Goal: Find contact information: Find contact information

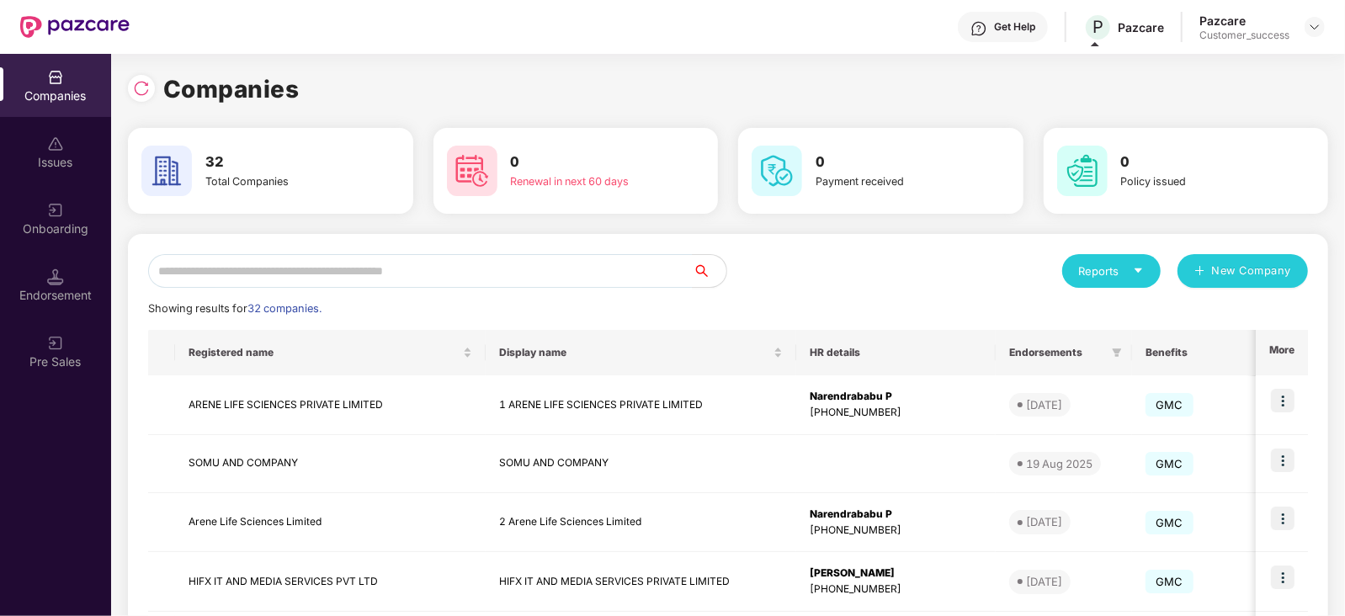
scroll to position [222, 0]
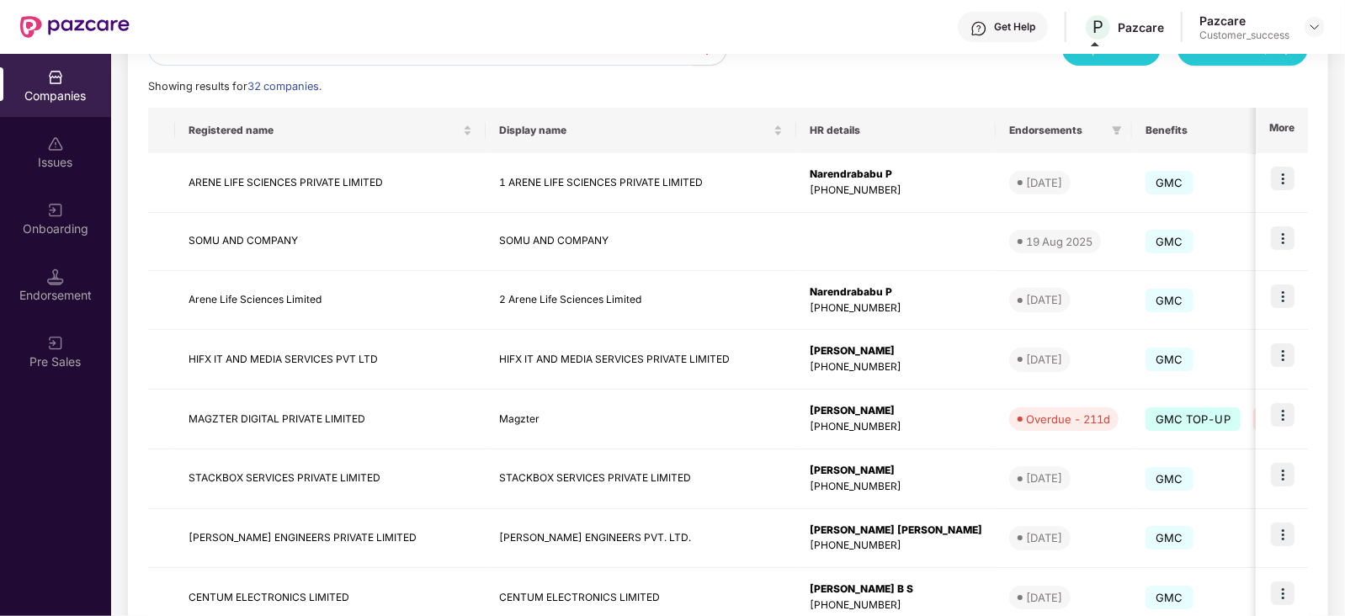
click at [1012, 27] on div "Get Help" at bounding box center [1014, 26] width 41 height 13
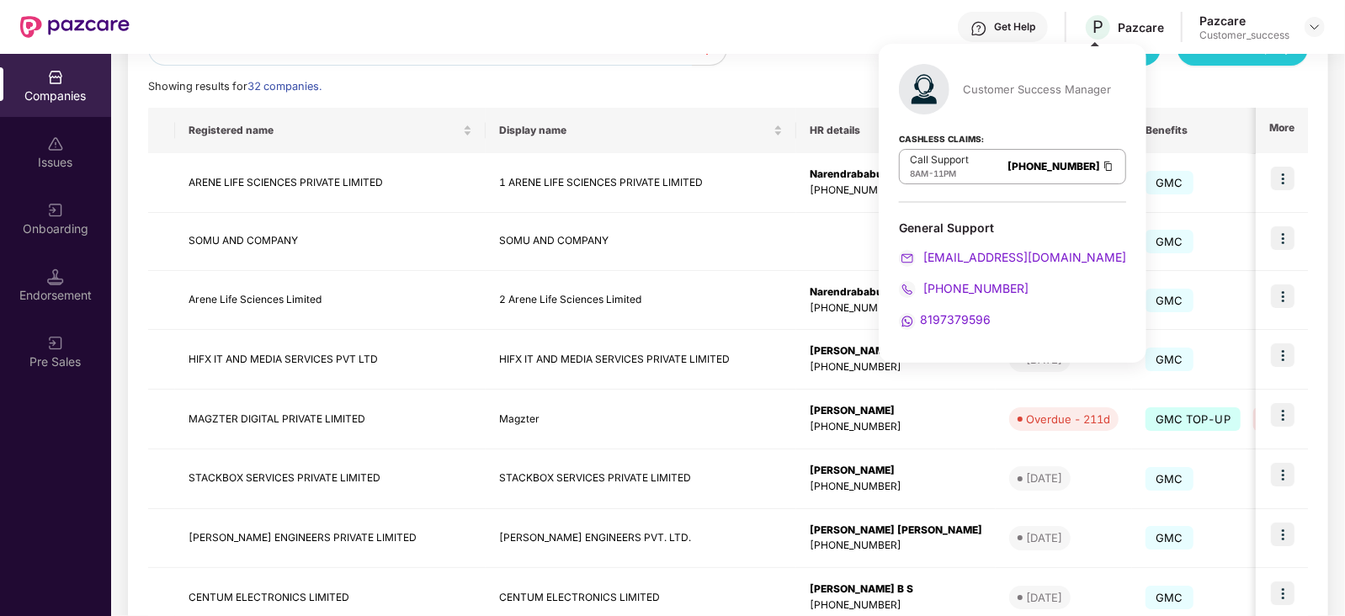
click at [1102, 165] on img at bounding box center [1108, 166] width 13 height 14
click at [979, 130] on strong "Cashless Claims:" at bounding box center [941, 138] width 85 height 19
drag, startPoint x: 981, startPoint y: 137, endPoint x: 882, endPoint y: 136, distance: 98.5
click at [882, 136] on div "Customer Success Manager Cashless Claims: Call Support 8AM - 11PM 080-3783-5420…" at bounding box center [1013, 203] width 268 height 319
copy strong "Cashless Claims:"
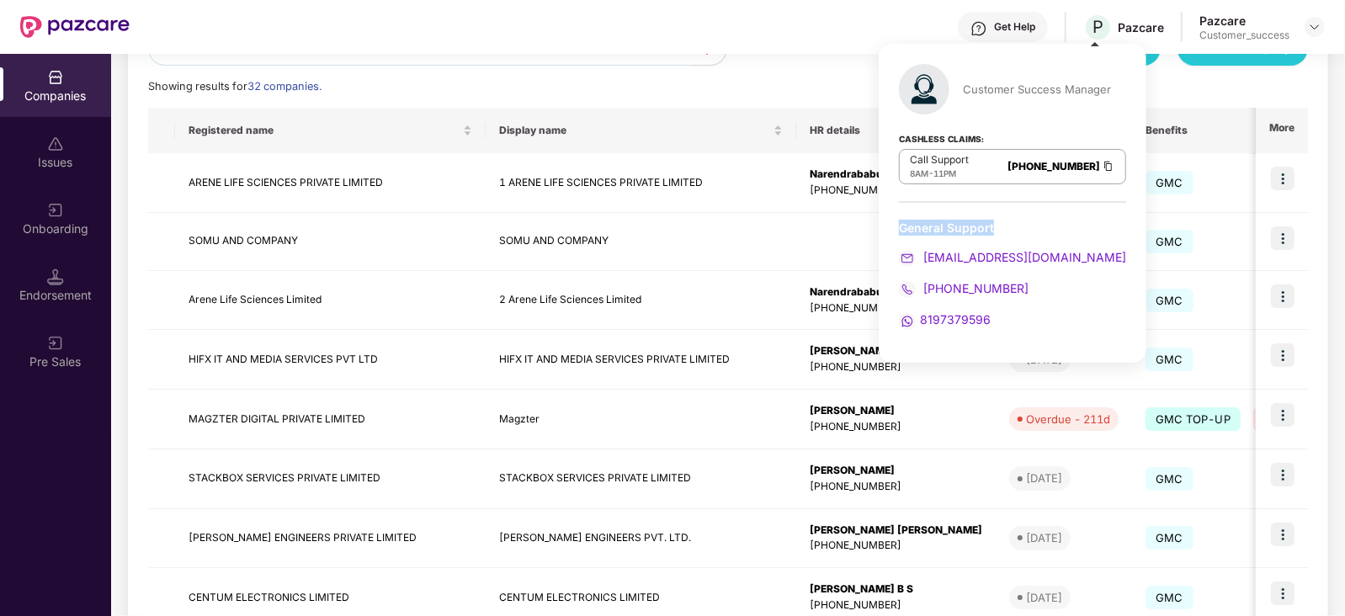
drag, startPoint x: 1002, startPoint y: 219, endPoint x: 887, endPoint y: 233, distance: 116.2
click at [887, 233] on div "Customer Success Manager Cashless Claims: Call Support 8AM - 11PM 080-3783-5420…" at bounding box center [1013, 203] width 268 height 319
copy div "General Support"
drag, startPoint x: 1015, startPoint y: 288, endPoint x: 921, endPoint y: 294, distance: 93.6
click at [921, 294] on div "[PHONE_NUMBER]" at bounding box center [1012, 289] width 227 height 19
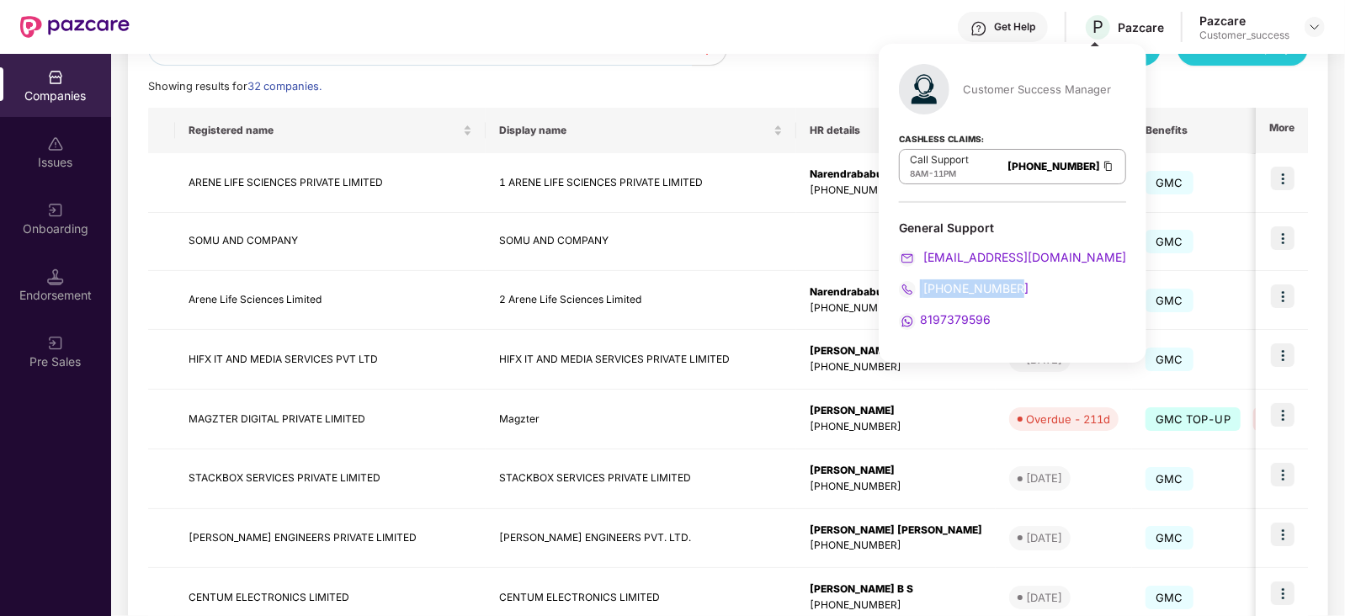
copy span "[PHONE_NUMBER]"
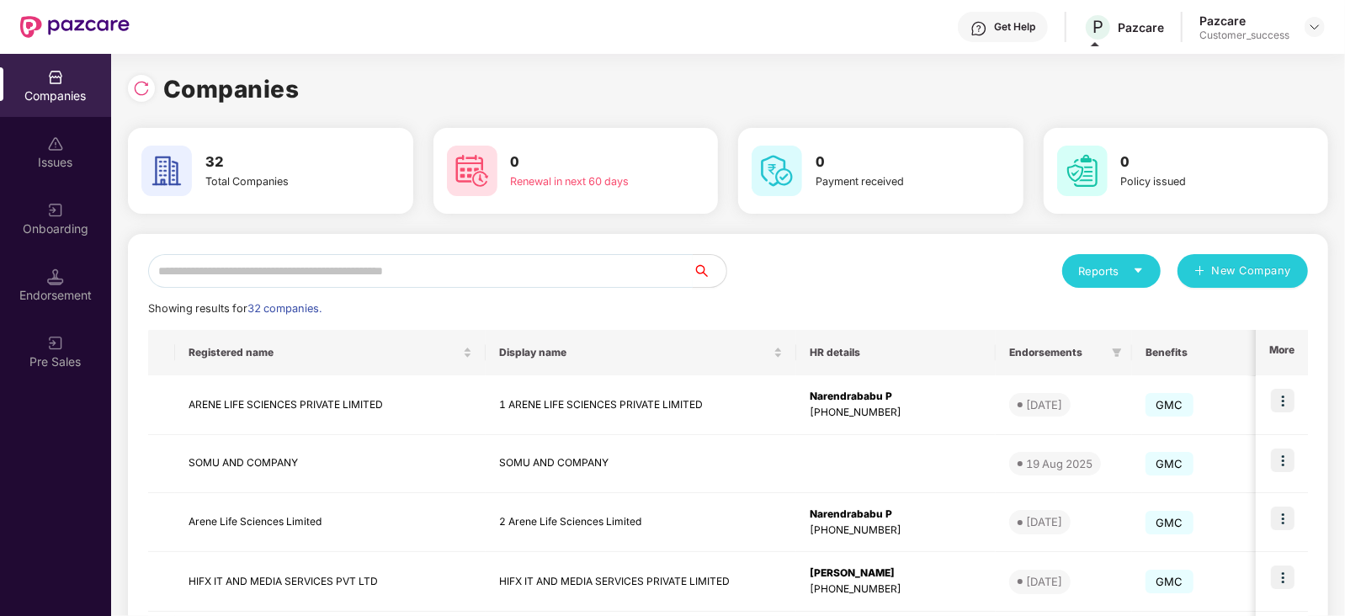
click at [396, 286] on input "text" at bounding box center [420, 271] width 545 height 34
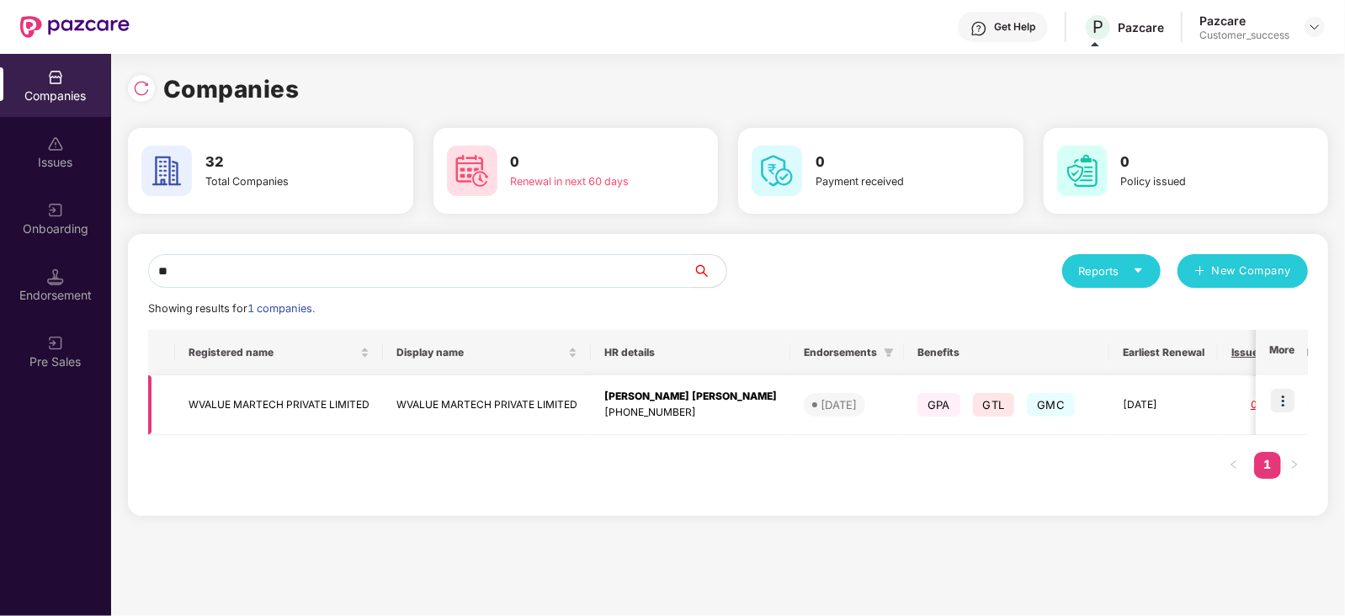
type input "**"
click at [1276, 402] on img at bounding box center [1283, 401] width 24 height 24
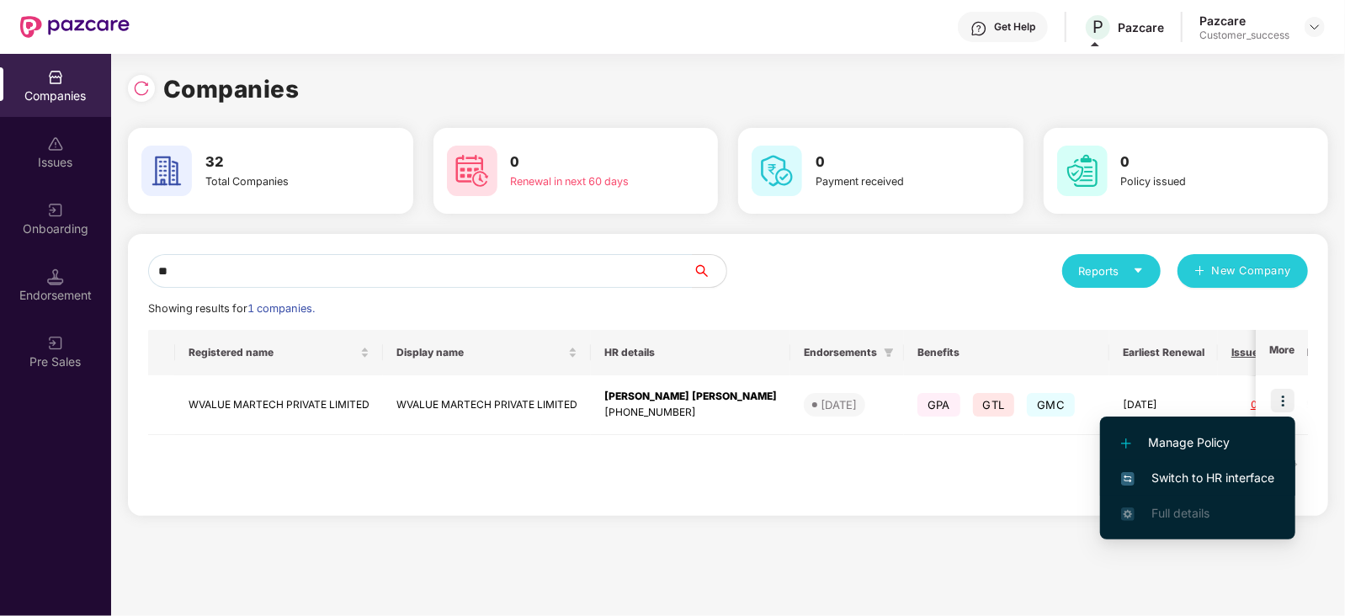
click at [1251, 469] on span "Switch to HR interface" at bounding box center [1198, 478] width 153 height 19
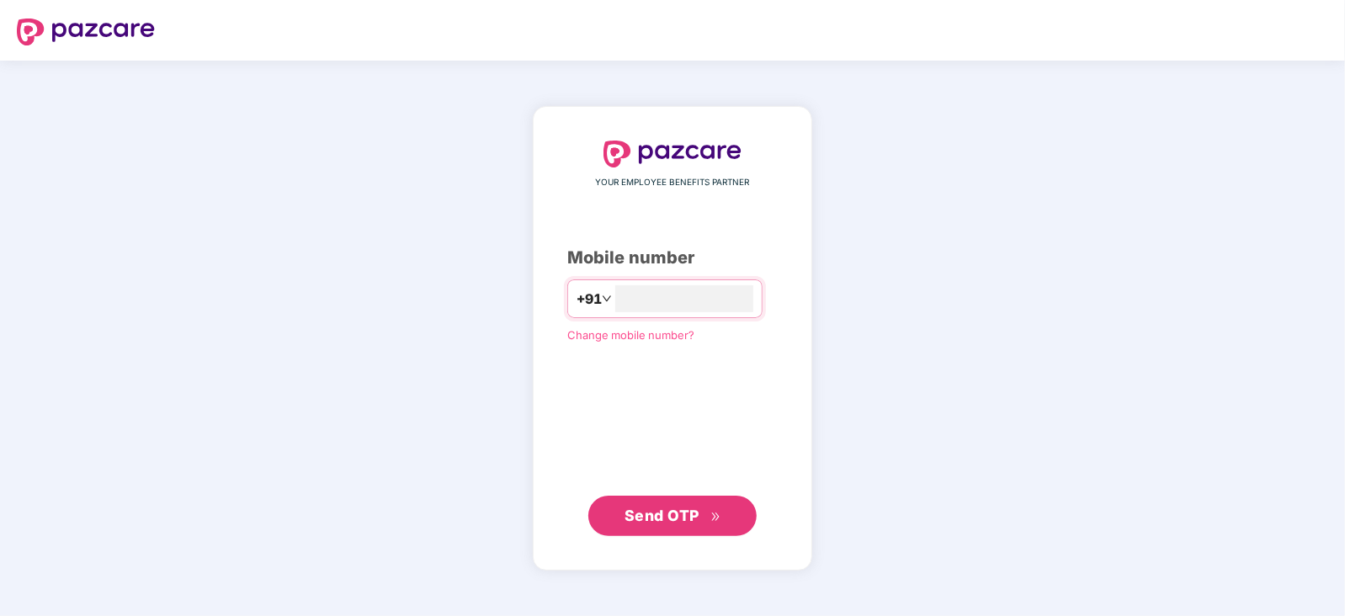
type input "**********"
click at [670, 511] on span "Send OTP" at bounding box center [662, 515] width 75 height 18
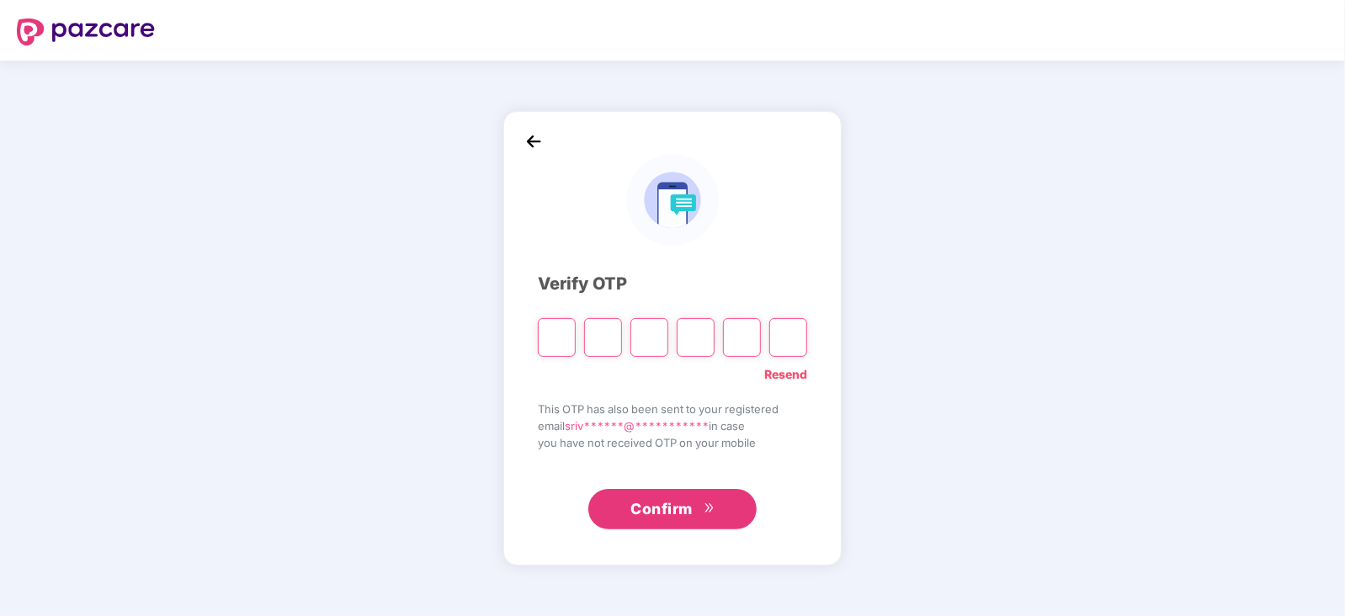
paste input "*"
type input "*"
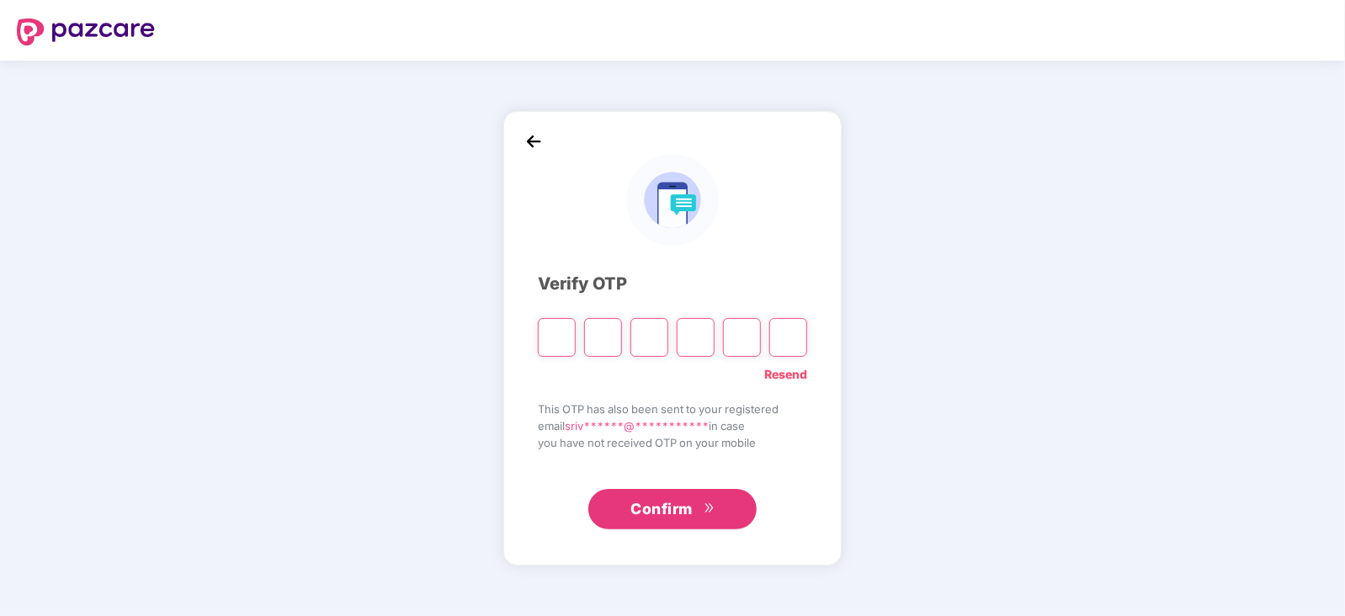
type input "*"
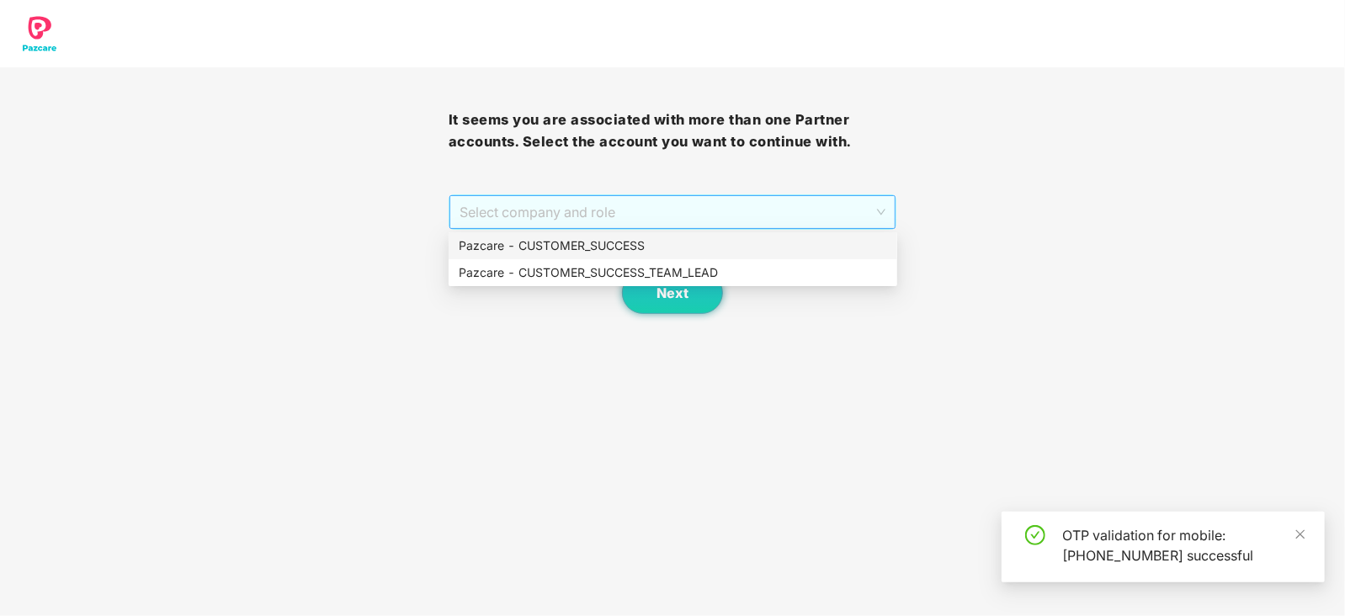
click at [870, 200] on span "Select company and role" at bounding box center [673, 212] width 427 height 32
click at [579, 249] on div "Pazcare - CUSTOMER_SUCCESS" at bounding box center [673, 246] width 429 height 19
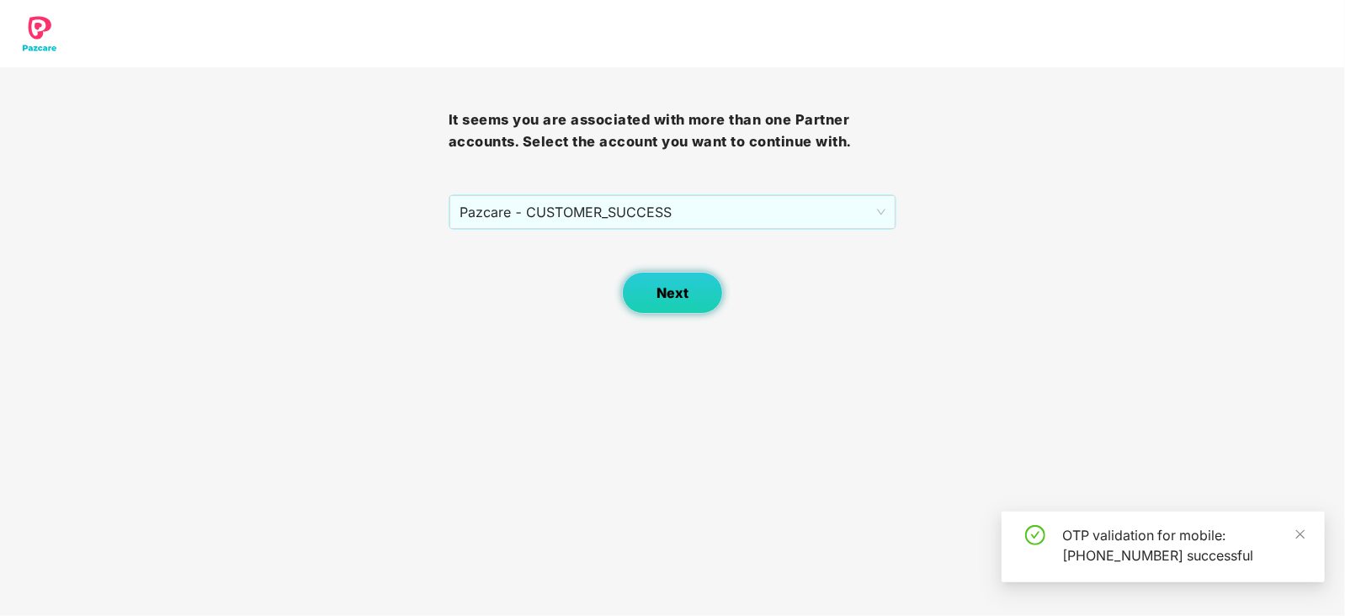
click at [678, 292] on span "Next" at bounding box center [673, 293] width 32 height 16
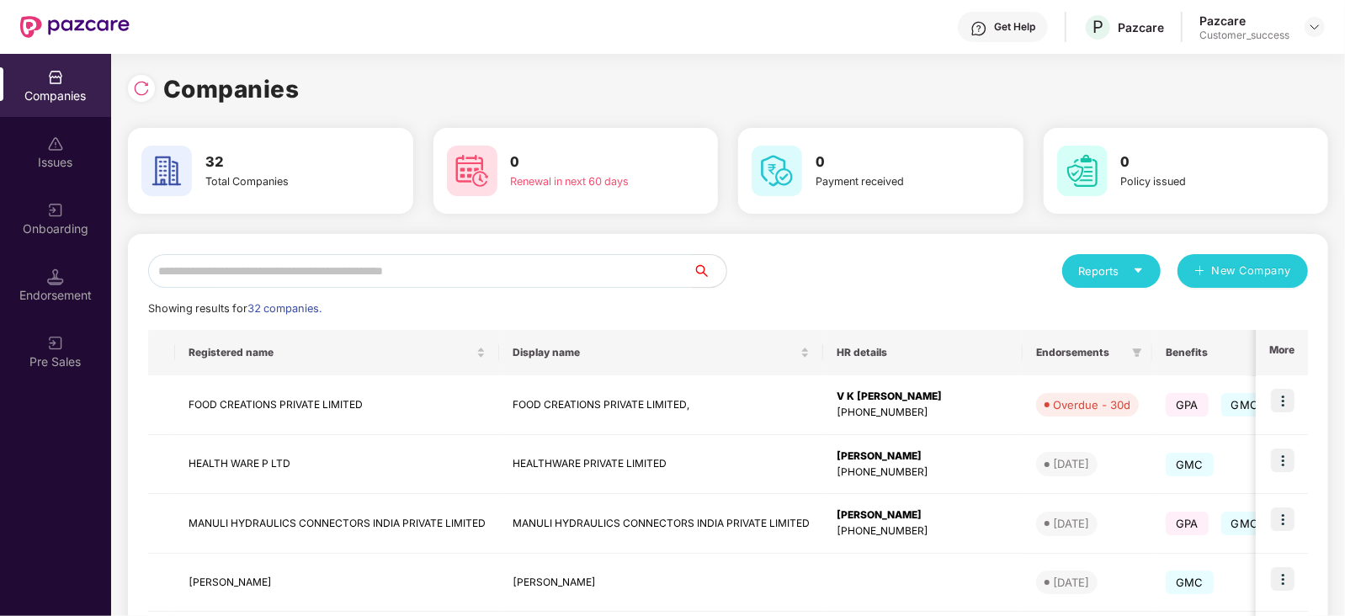
click at [1020, 28] on div "Get Help" at bounding box center [1014, 26] width 41 height 13
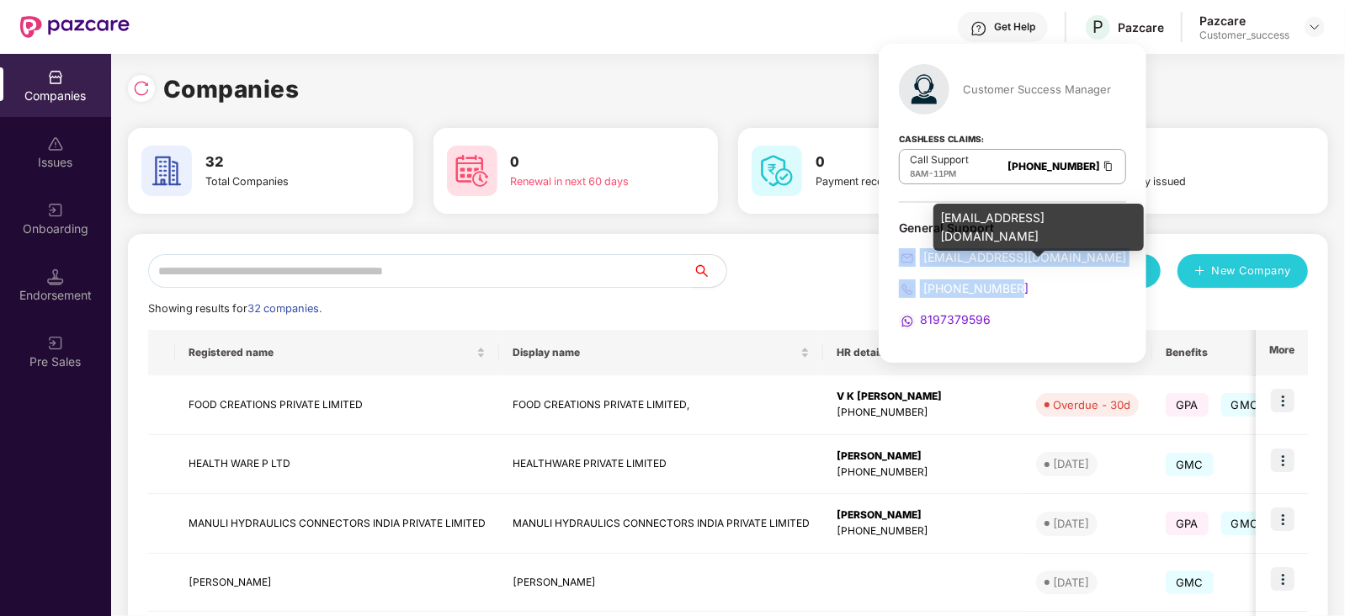
drag, startPoint x: 1015, startPoint y: 287, endPoint x: 904, endPoint y: 261, distance: 114.2
click at [904, 261] on div "General Support [EMAIL_ADDRESS][DOMAIN_NAME] [PHONE_NUMBER] 8197379596" at bounding box center [1012, 275] width 227 height 110
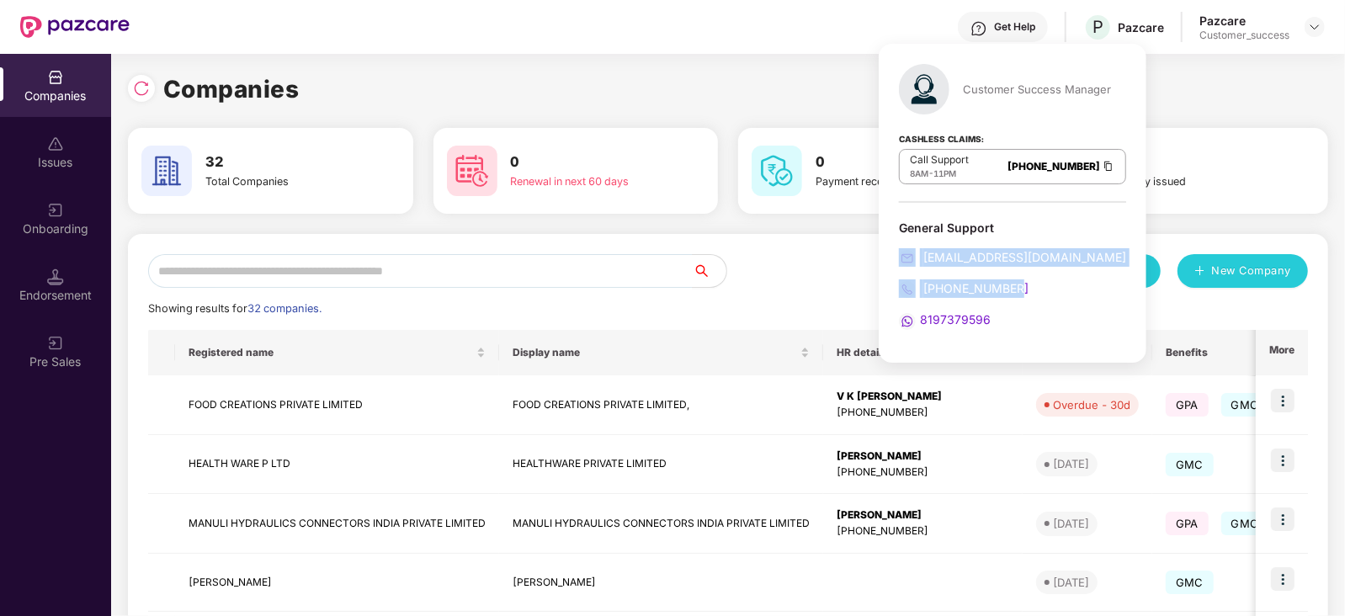
copy div "[EMAIL_ADDRESS][DOMAIN_NAME] [PHONE_NUMBER]"
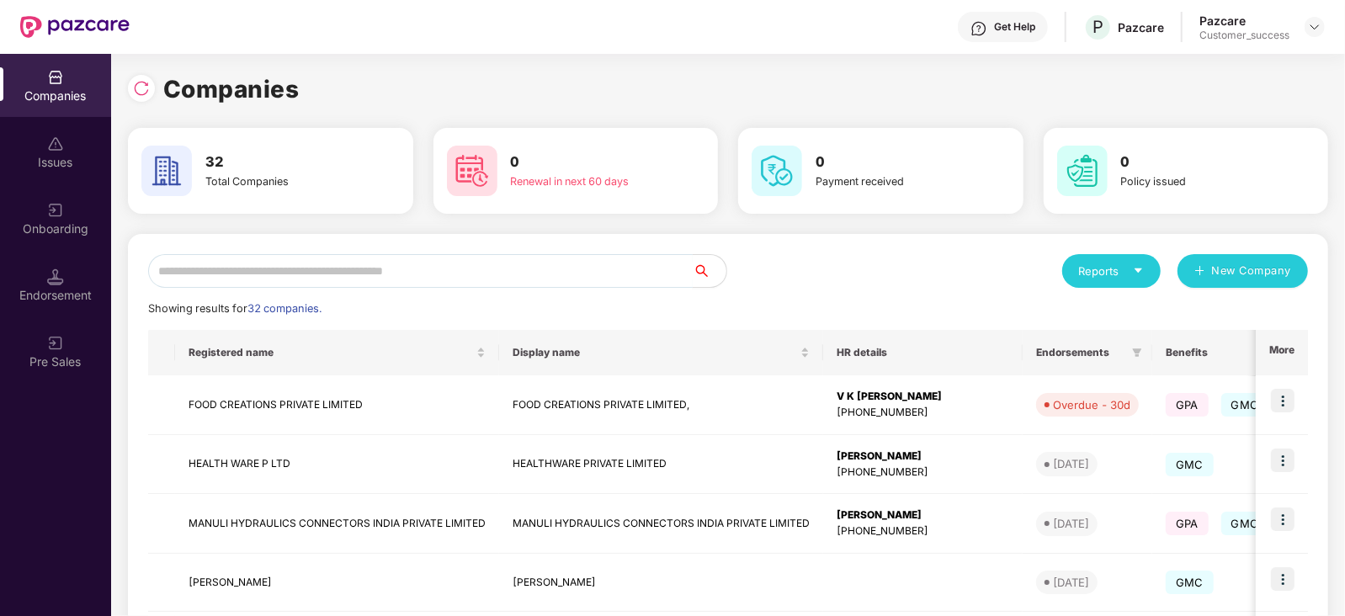
click at [328, 267] on input "text" at bounding box center [420, 271] width 545 height 34
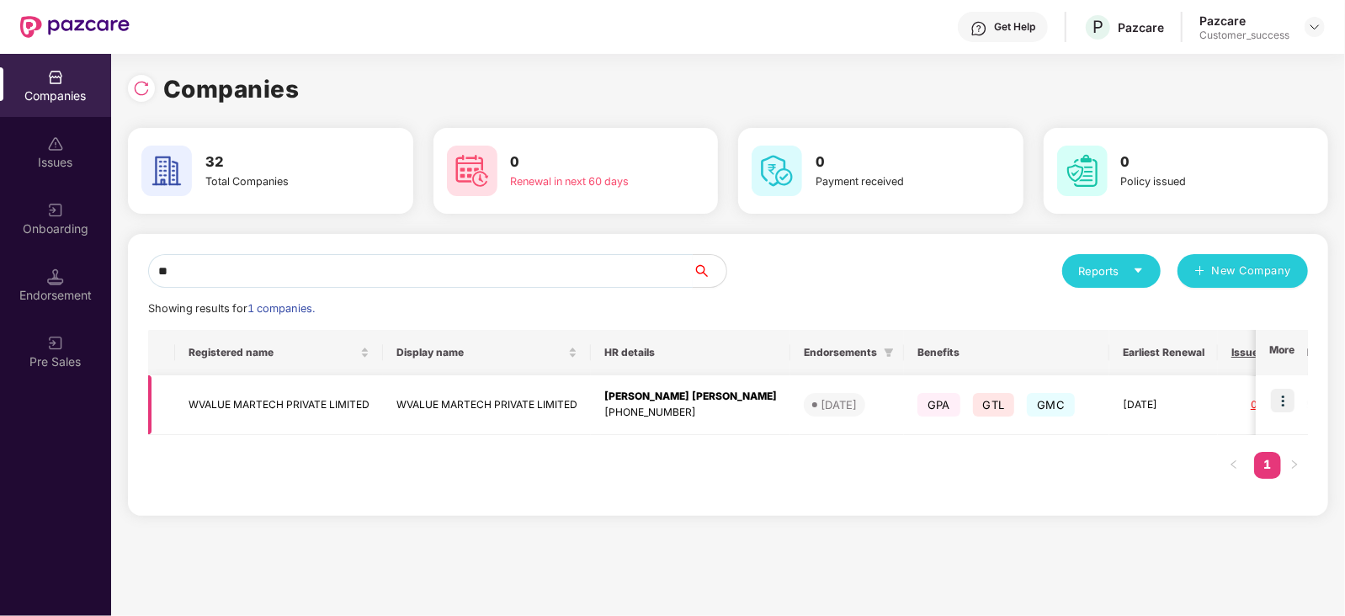
type input "**"
click at [1287, 397] on img at bounding box center [1283, 401] width 24 height 24
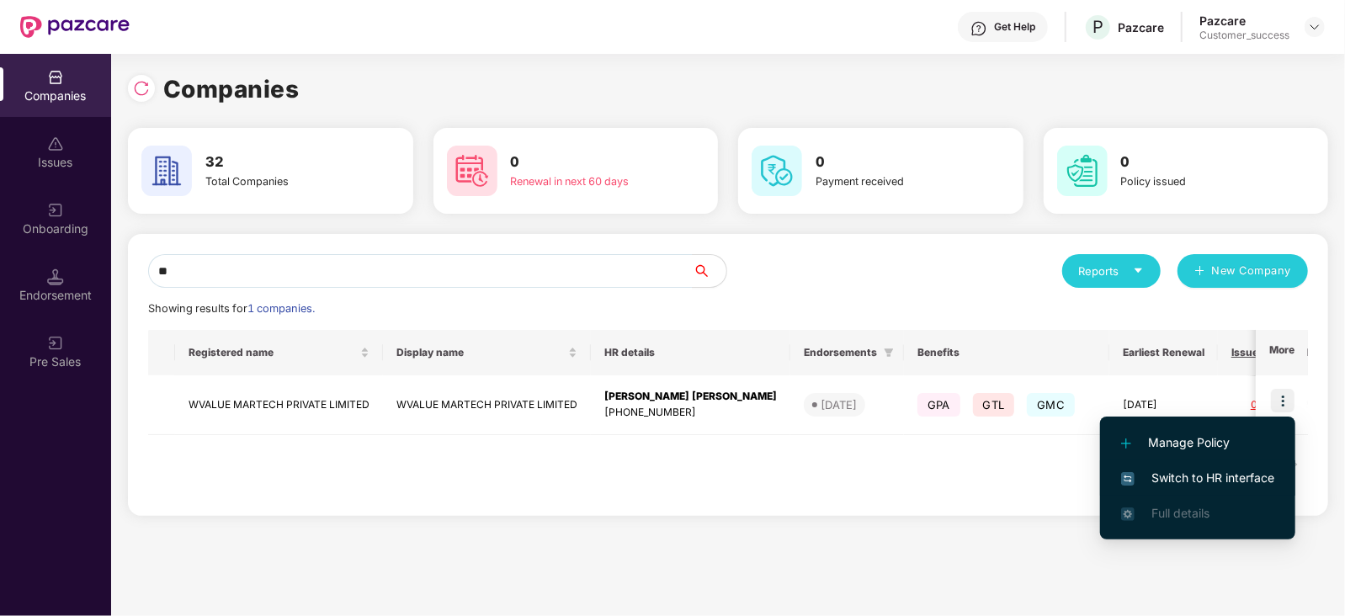
click at [1196, 478] on span "Switch to HR interface" at bounding box center [1198, 478] width 153 height 19
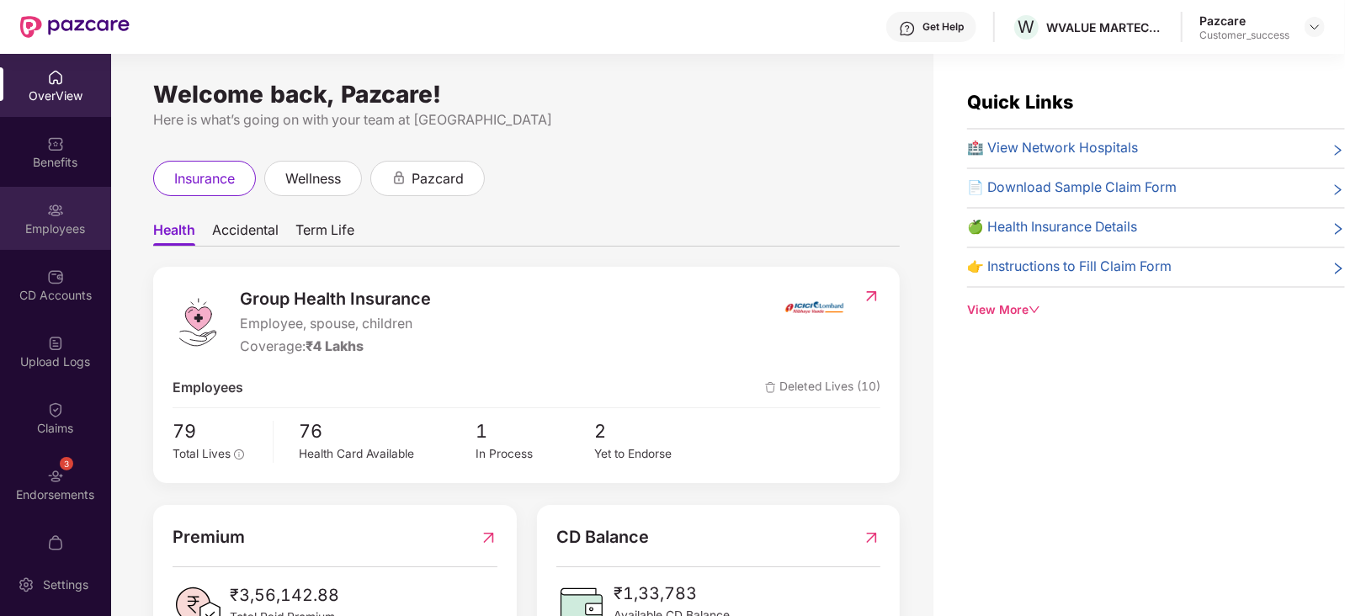
click at [48, 209] on img at bounding box center [55, 210] width 17 height 17
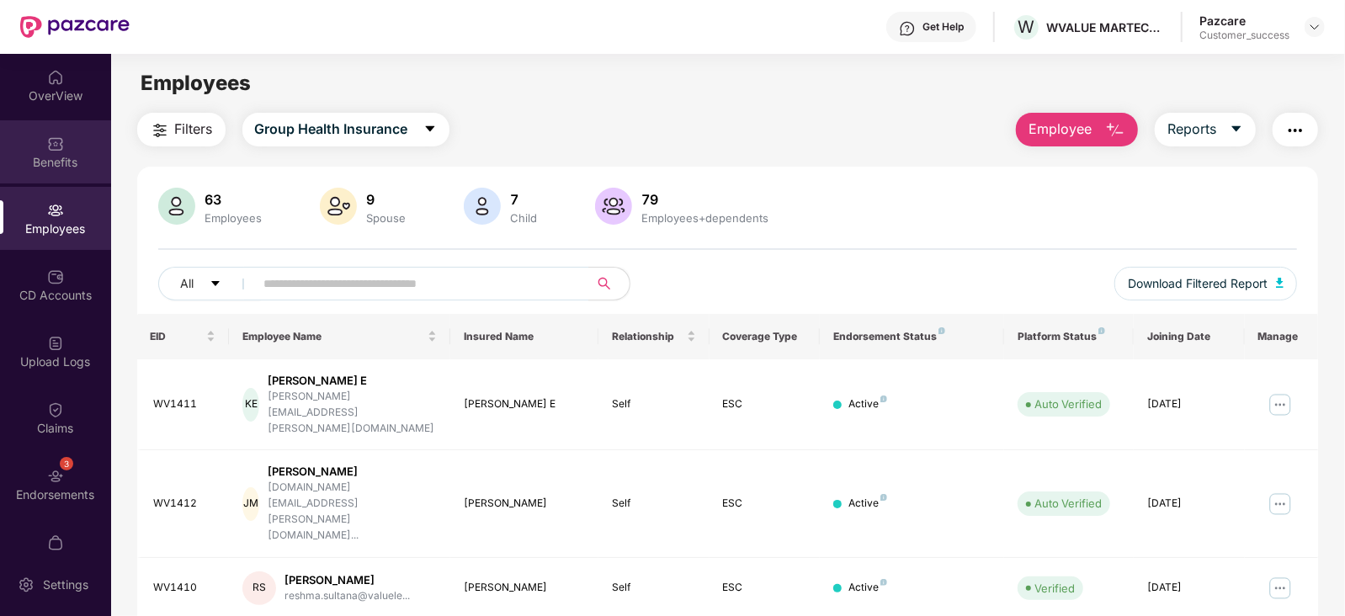
click at [56, 141] on img at bounding box center [55, 144] width 17 height 17
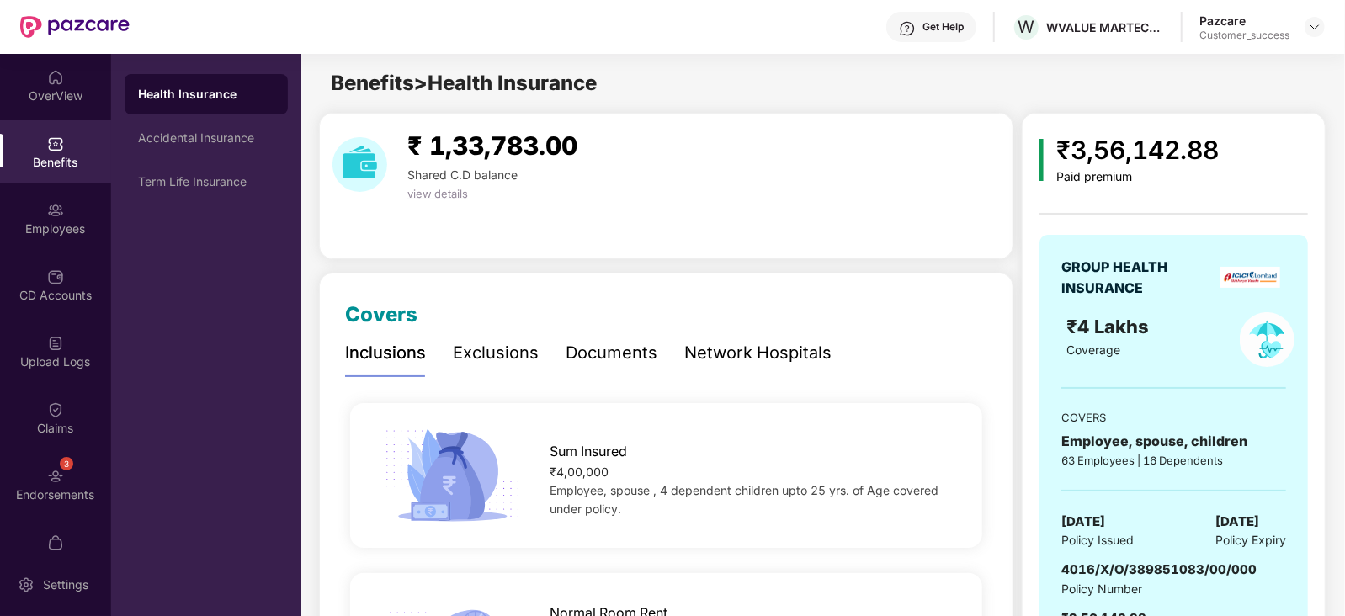
click at [606, 363] on div "Documents" at bounding box center [612, 353] width 92 height 26
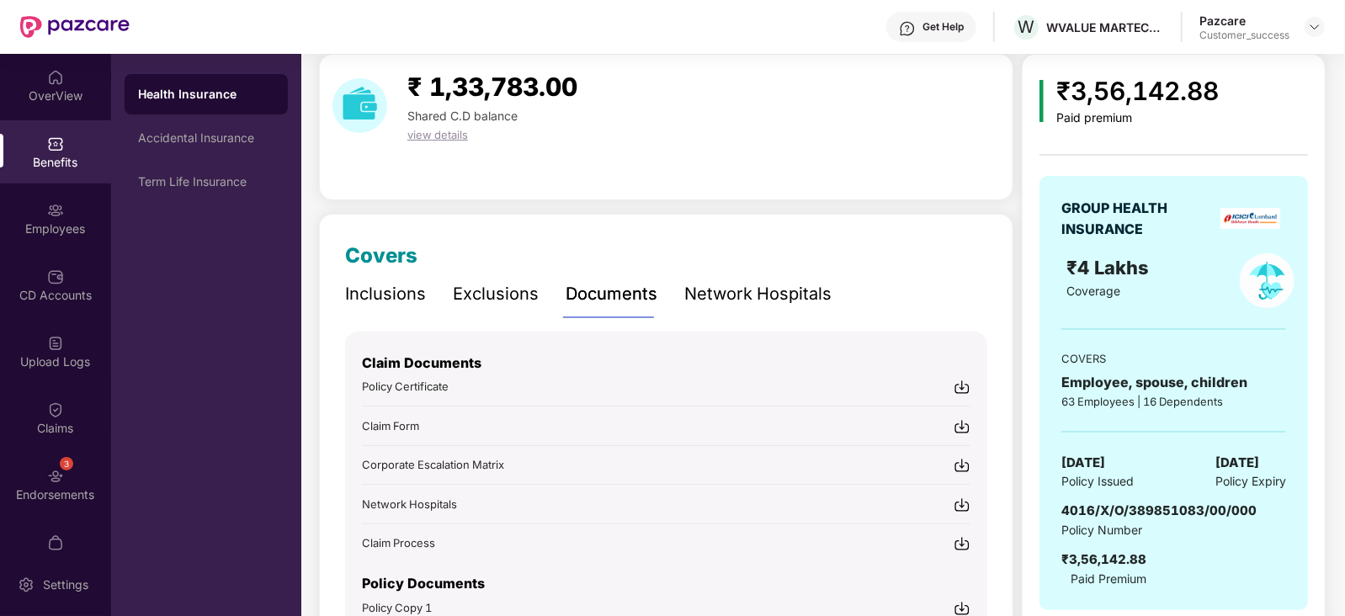
scroll to position [205, 0]
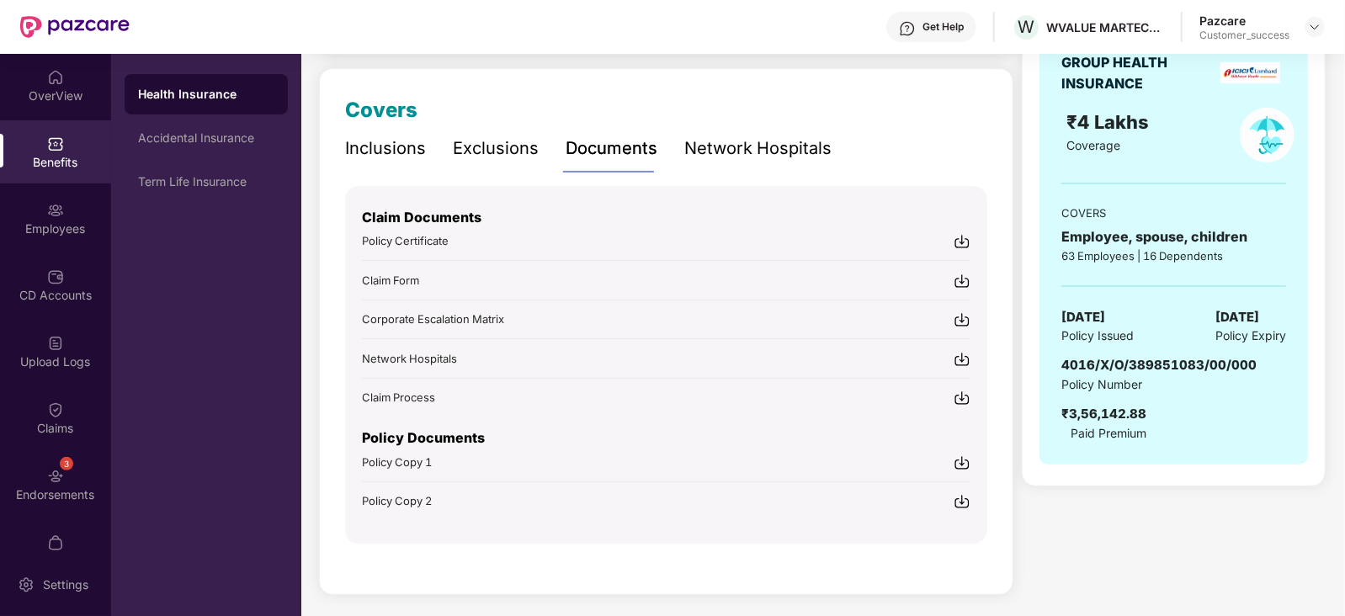
click at [964, 455] on img at bounding box center [962, 463] width 17 height 17
